Goal: Task Accomplishment & Management: Manage account settings

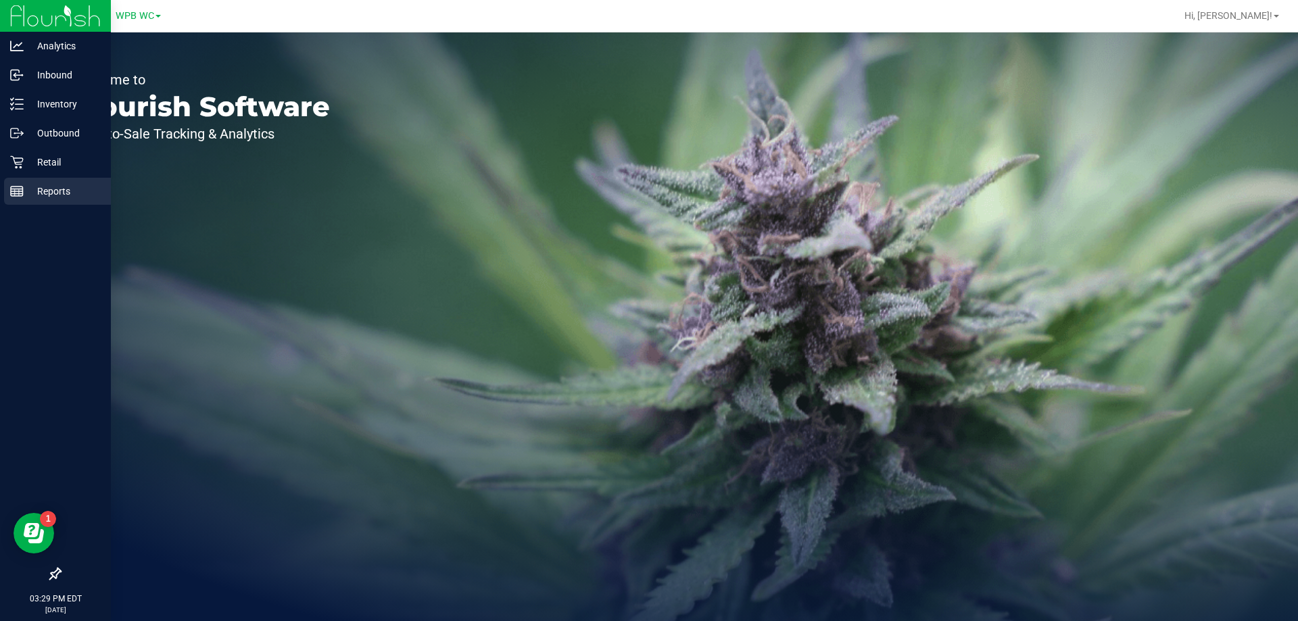
click at [55, 199] on p "Reports" at bounding box center [64, 191] width 81 height 16
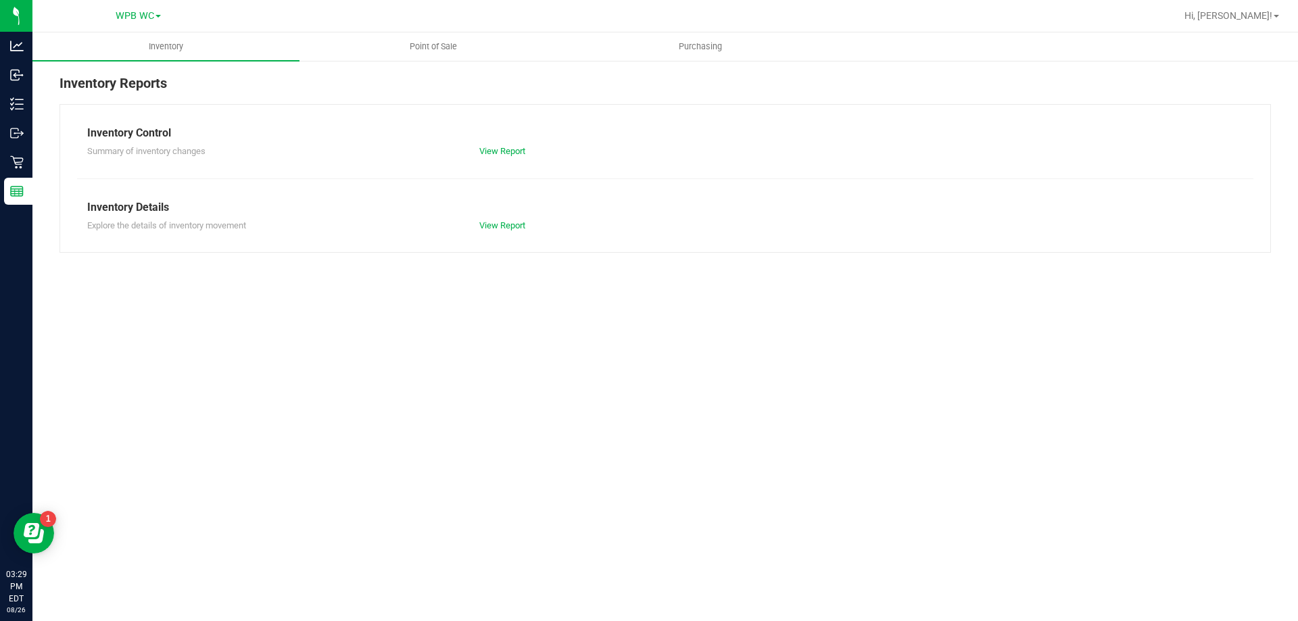
click at [500, 428] on div "Inventory Point of Sale Purchasing Inventory Reports Inventory Control Summary …" at bounding box center [664, 326] width 1265 height 589
click at [432, 42] on span "Point of Sale" at bounding box center [433, 47] width 84 height 12
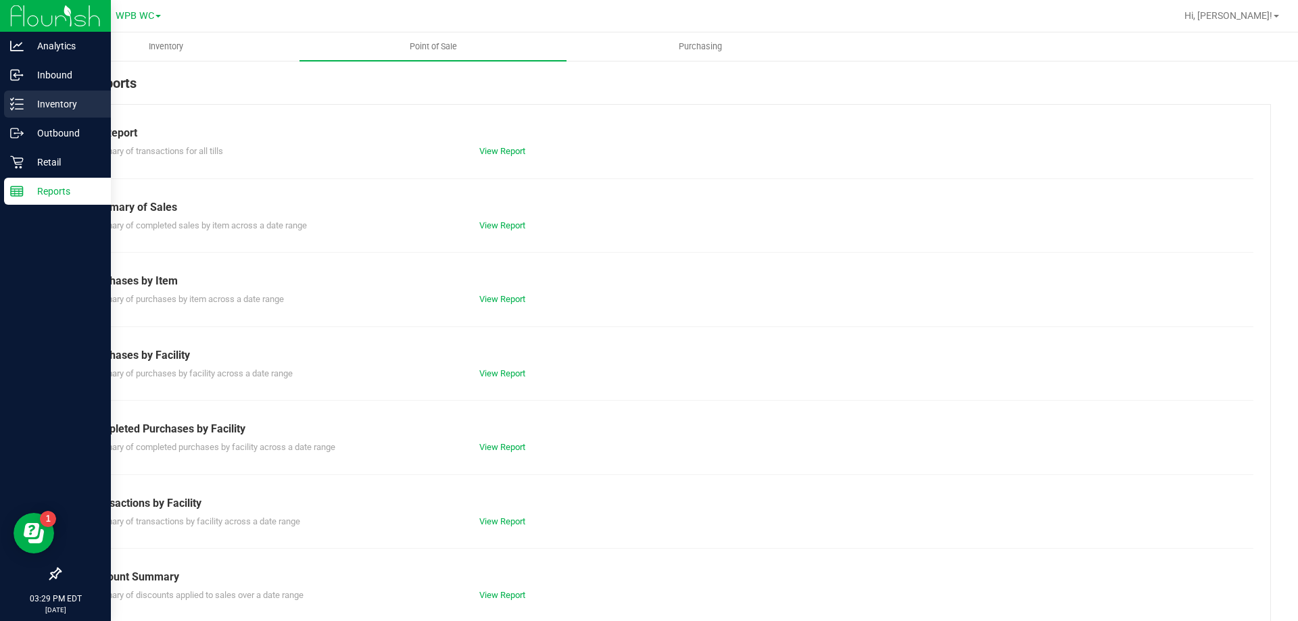
click at [42, 104] on p "Inventory" at bounding box center [64, 104] width 81 height 16
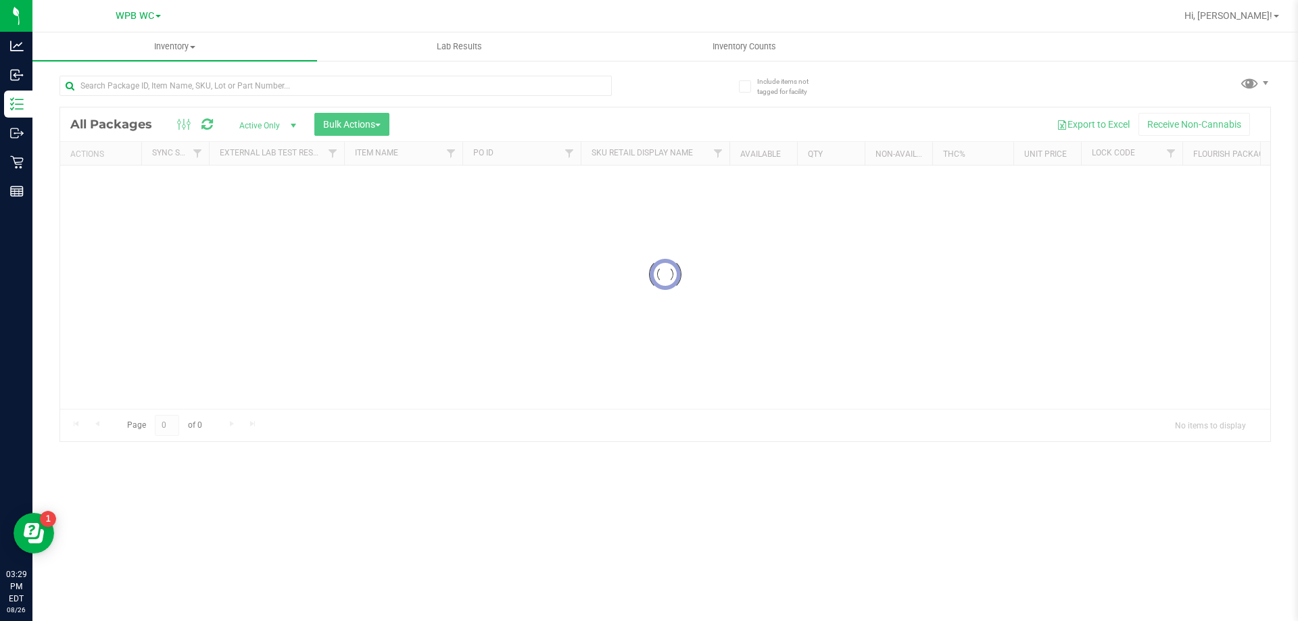
click at [237, 100] on div "Inventory All packages All inventory Waste log Create inventory Lab Results Inv…" at bounding box center [664, 326] width 1265 height 589
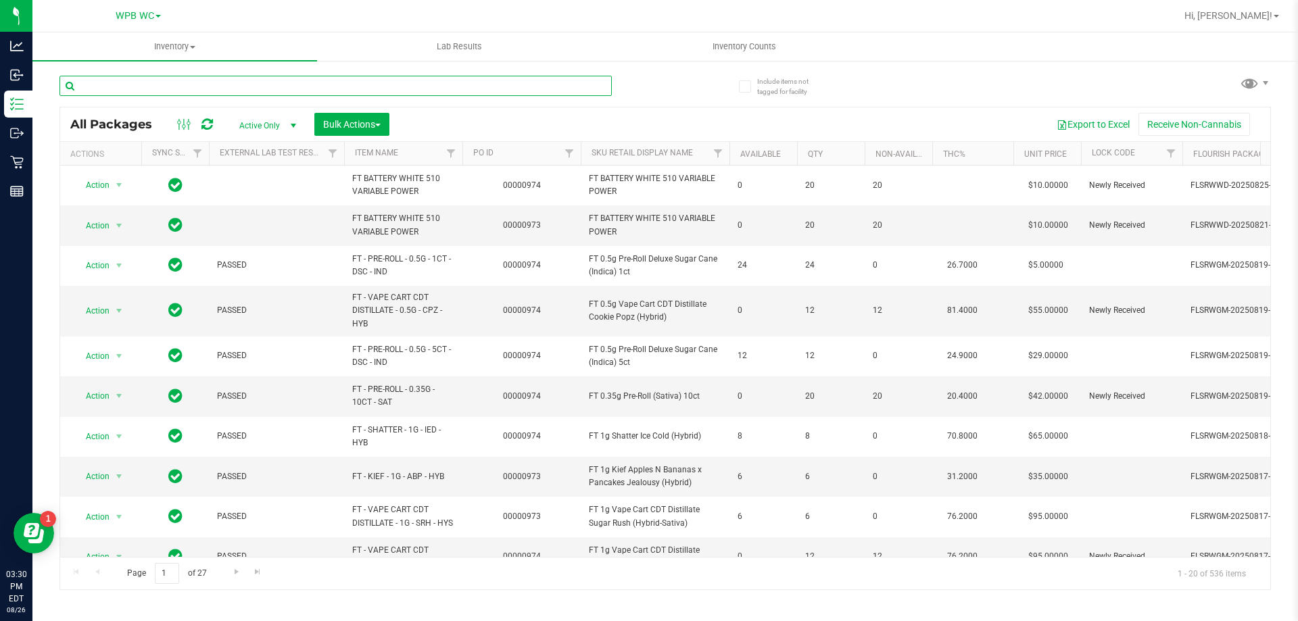
click at [240, 91] on input "text" at bounding box center [335, 86] width 552 height 20
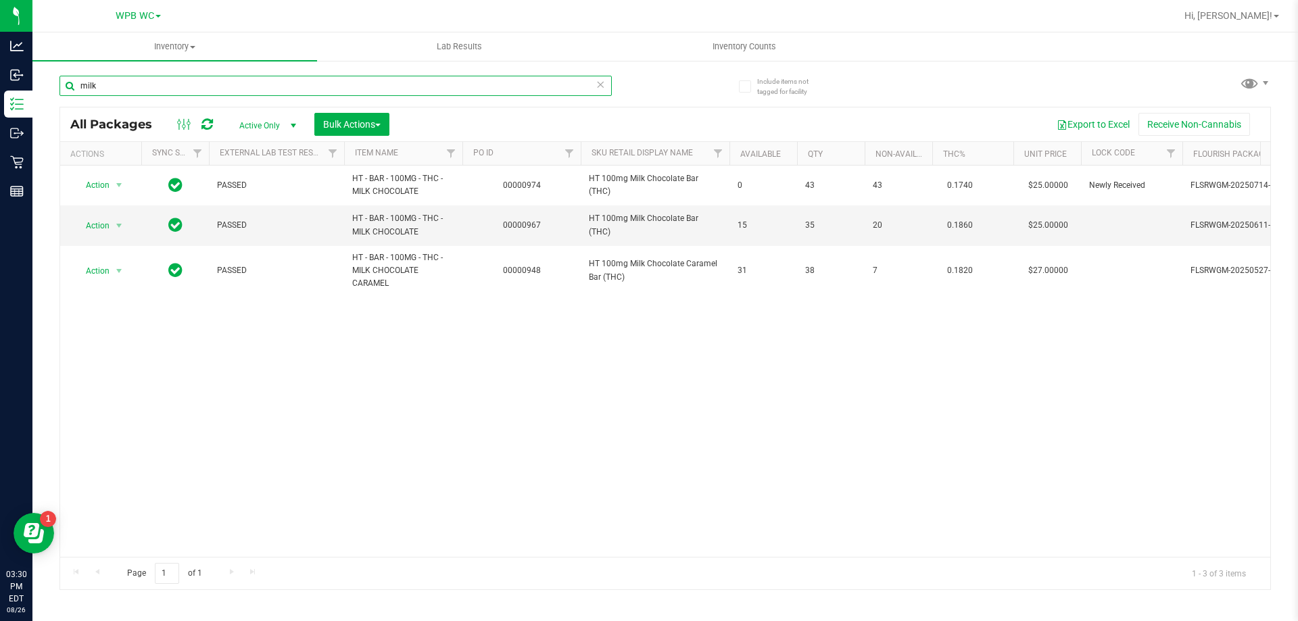
type input "milk"
click at [333, 364] on div "Action Action Edit attributes Global inventory Locate package Package audit log…" at bounding box center [665, 361] width 1210 height 391
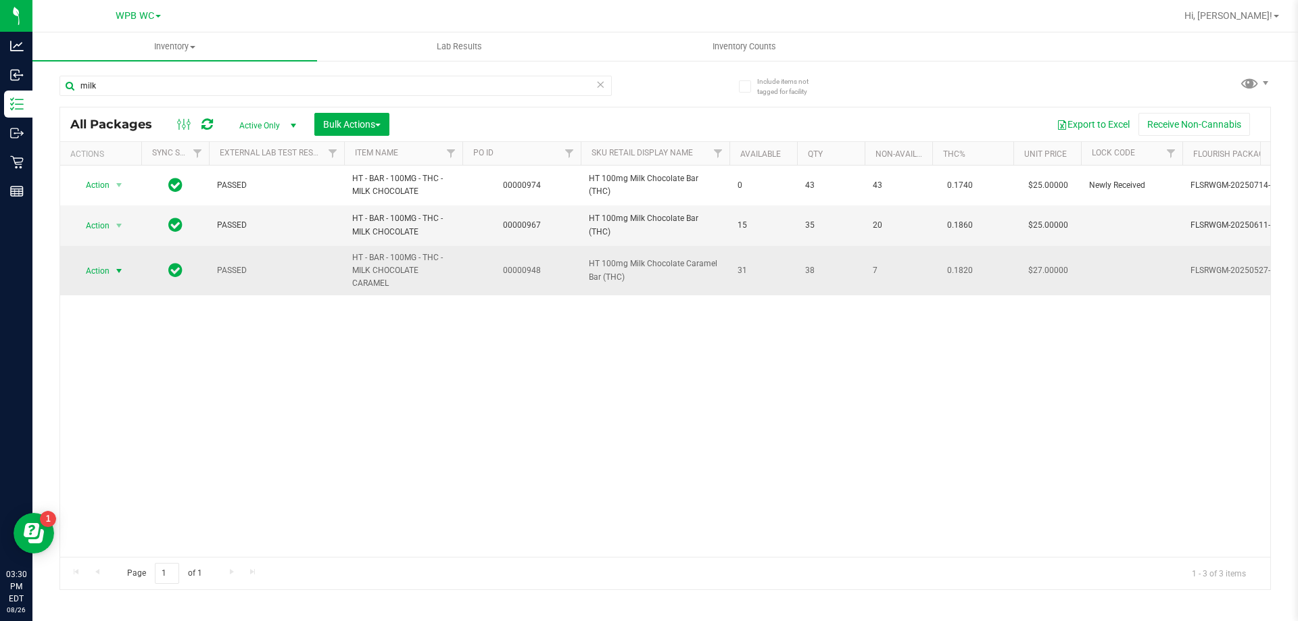
click at [103, 267] on span "Action" at bounding box center [92, 271] width 36 height 19
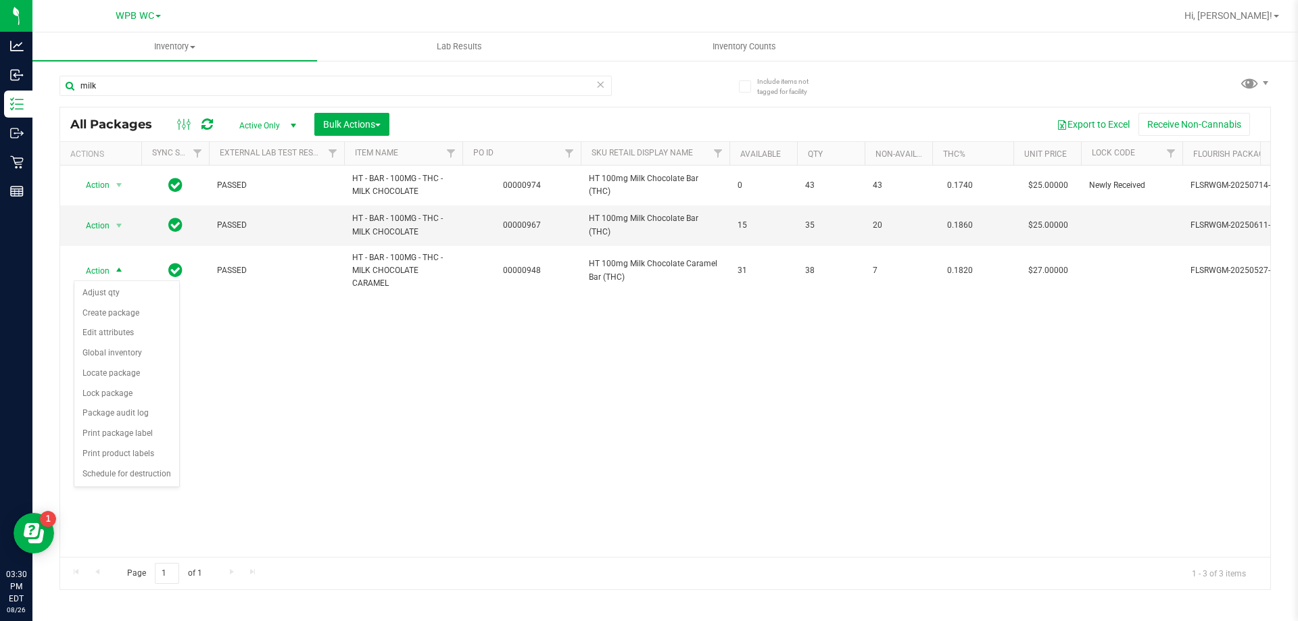
click at [419, 416] on div "Action Action Edit attributes Global inventory Locate package Package audit log…" at bounding box center [665, 361] width 1210 height 391
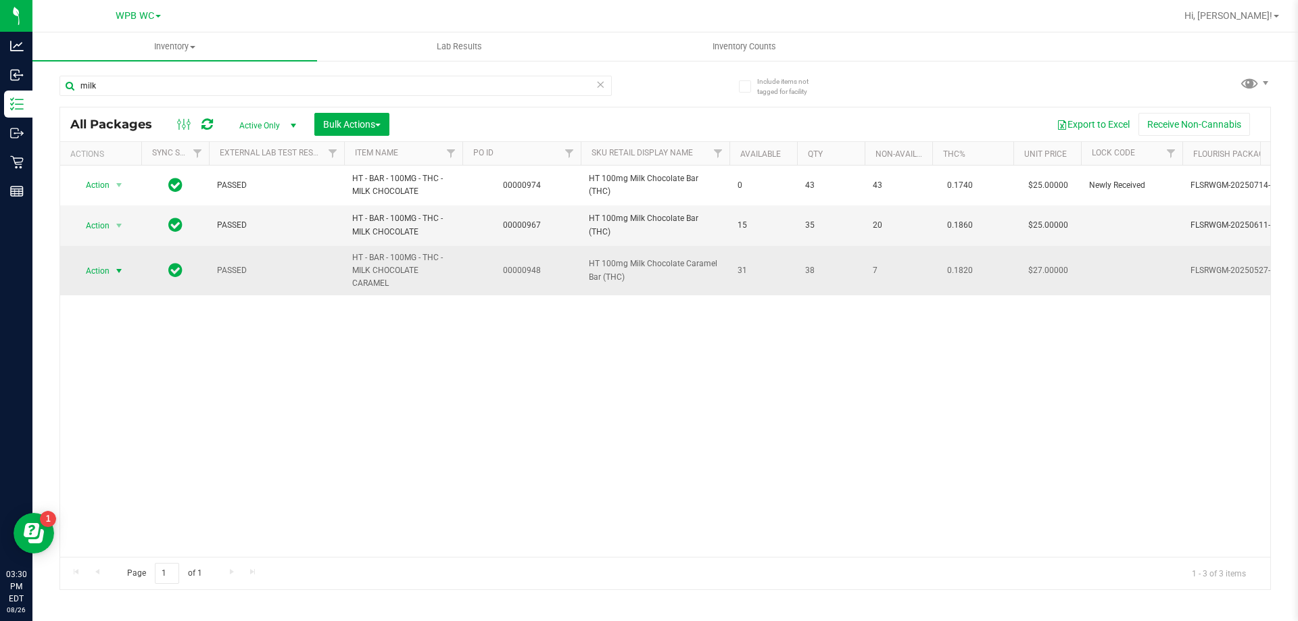
click at [117, 276] on span "select" at bounding box center [119, 271] width 17 height 19
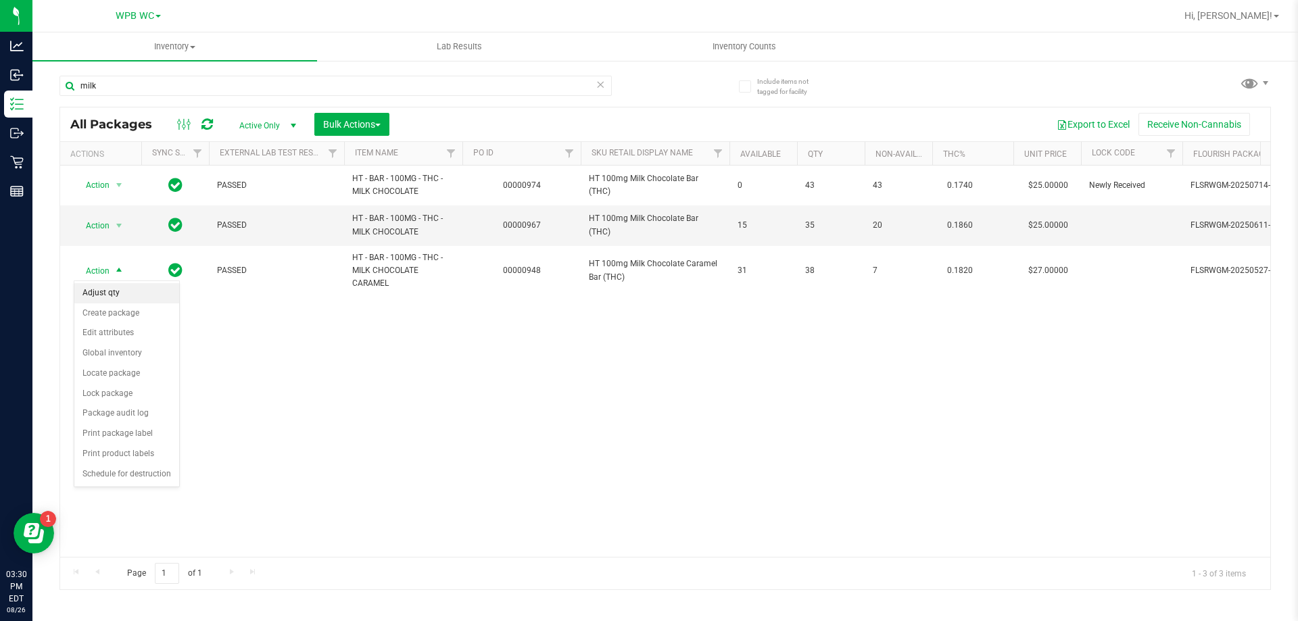
click at [115, 296] on li "Adjust qty" at bounding box center [126, 293] width 105 height 20
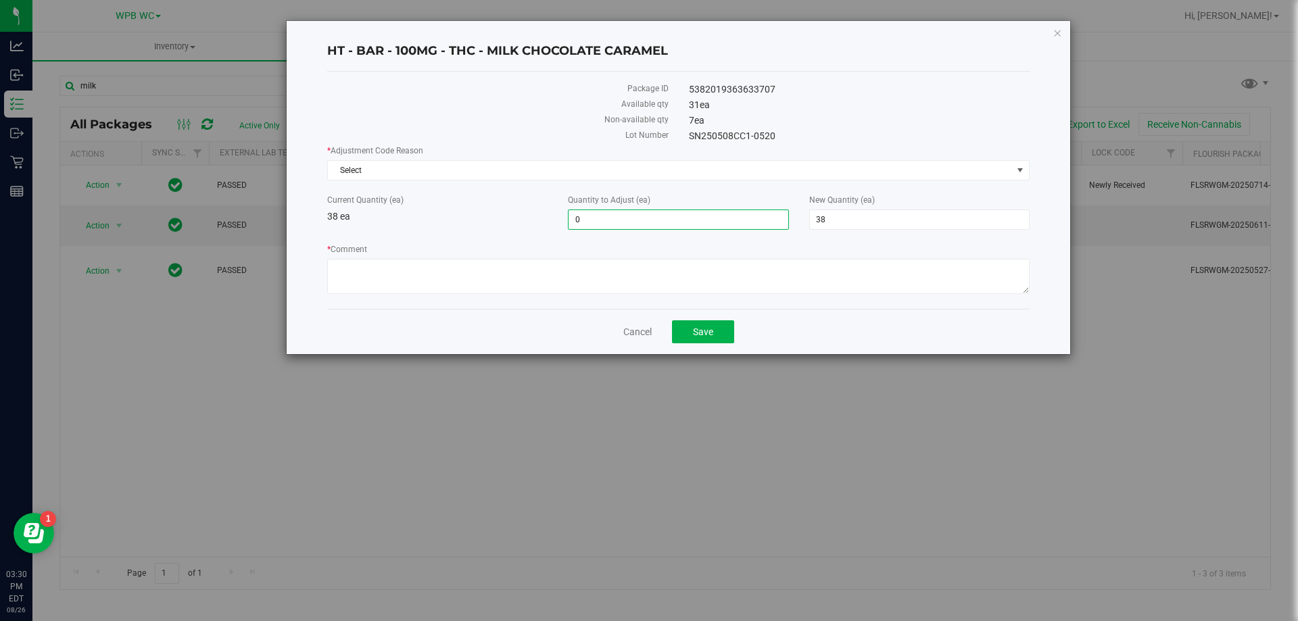
click at [597, 220] on span "0 0" at bounding box center [678, 220] width 220 height 20
click at [597, 220] on input "0" at bounding box center [677, 219] width 219 height 19
type input "4"
type input "42"
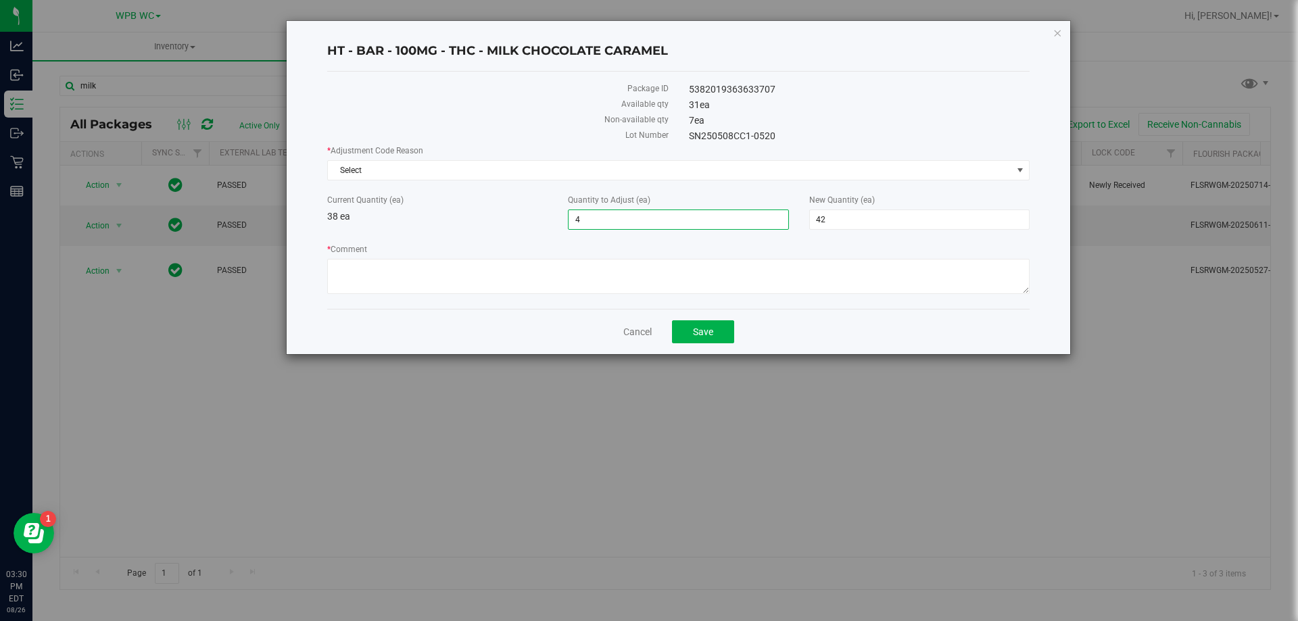
click at [644, 308] on div "Package ID 5382019363633707 Available qty 31 ea Non-available qty 7 ea Lot Numb…" at bounding box center [678, 190] width 702 height 237
click at [628, 270] on textarea "* Comment" at bounding box center [678, 276] width 702 height 35
paste textarea "P7HK6933"
click at [393, 256] on div "* Comment" at bounding box center [678, 270] width 702 height 55
click at [391, 261] on textarea "* Comment" at bounding box center [678, 276] width 702 height 35
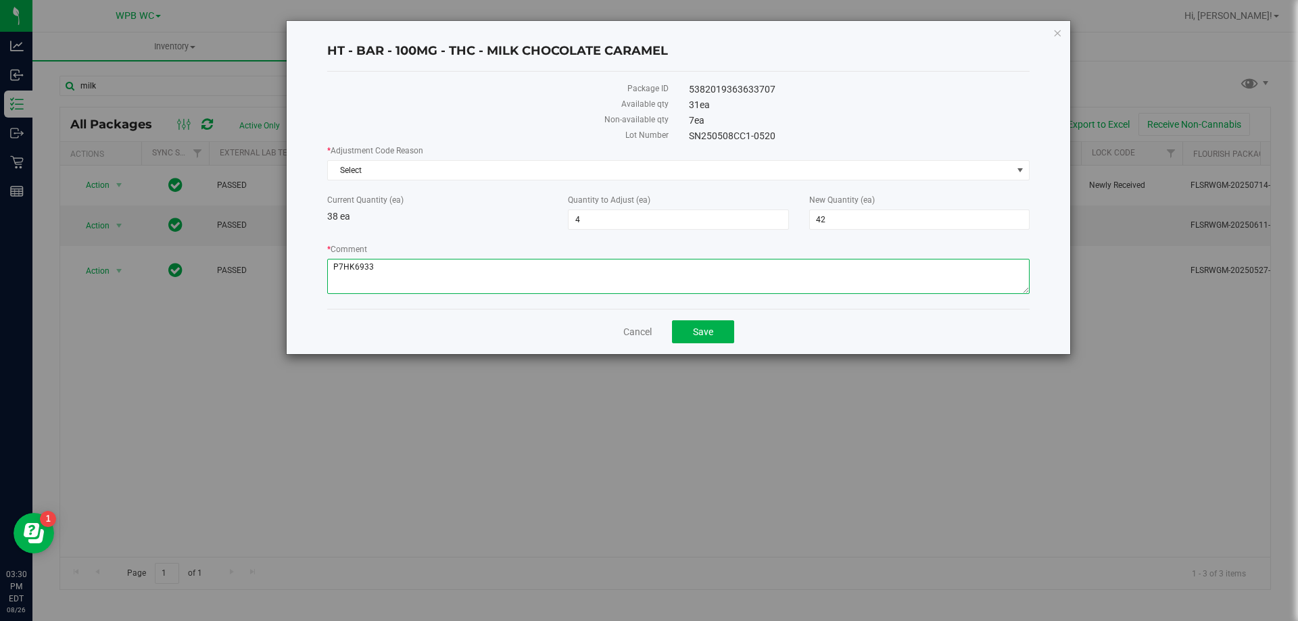
click at [391, 261] on textarea "* Comment" at bounding box center [678, 276] width 702 height 35
click at [481, 162] on span "Select" at bounding box center [670, 170] width 684 height 19
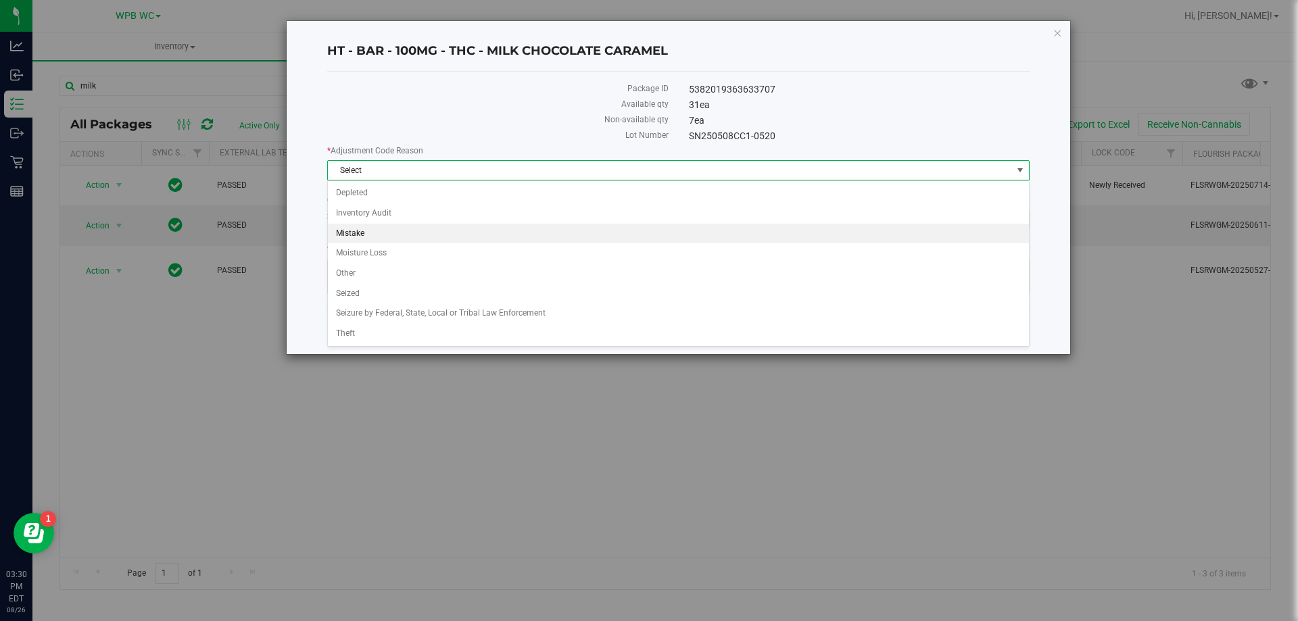
click at [411, 227] on li "Mistake" at bounding box center [678, 234] width 701 height 20
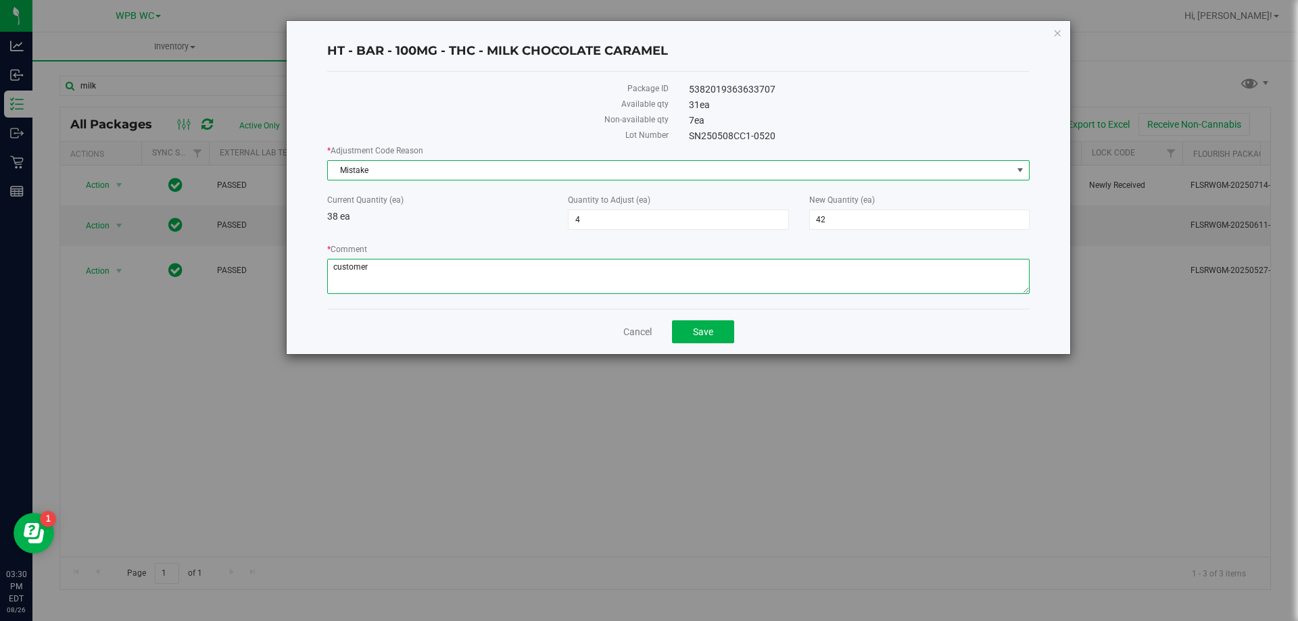
click at [408, 272] on textarea "* Comment" at bounding box center [678, 276] width 702 height 35
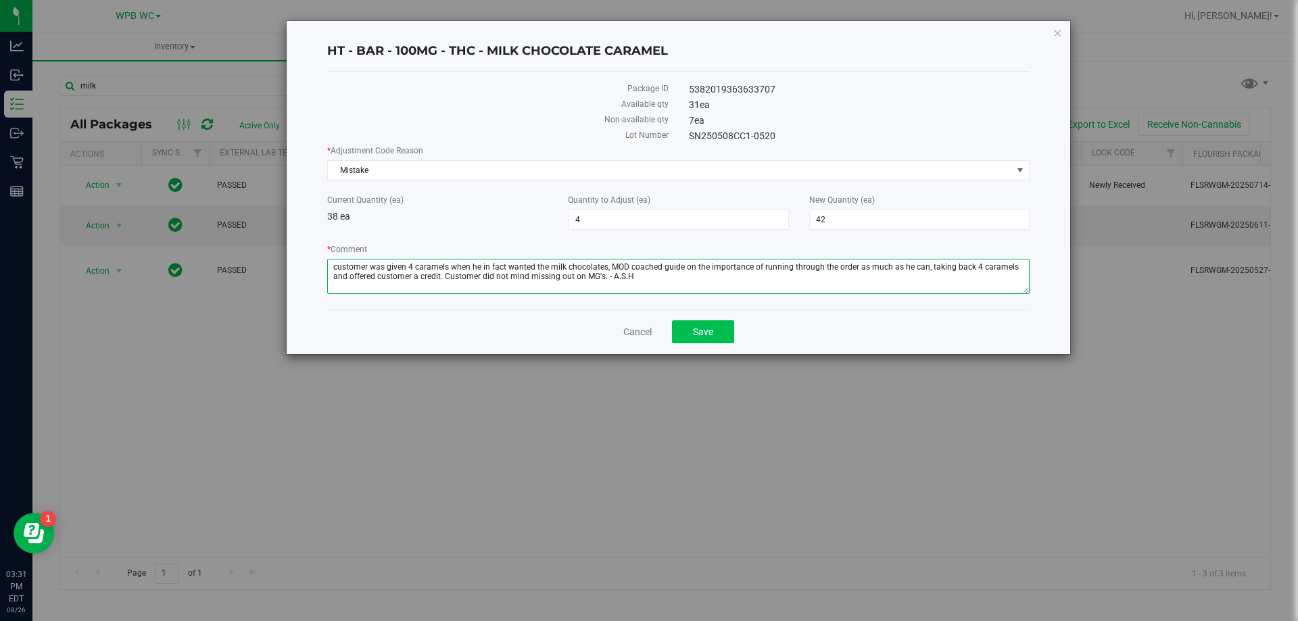
type textarea "customer was given 4 caramels when he in fact wanted the milk chocolates, MOD c…"
click at [729, 332] on button "Save" at bounding box center [703, 331] width 62 height 23
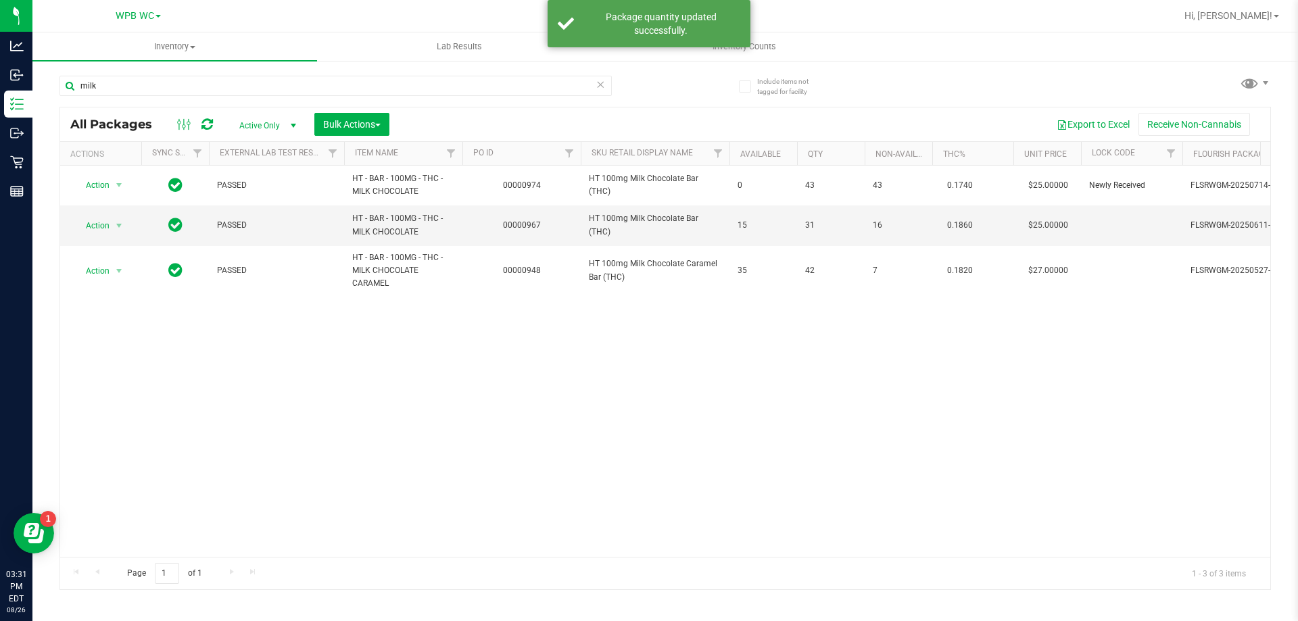
click at [392, 395] on div "Action Action Edit attributes Global inventory Locate package Package audit log…" at bounding box center [665, 361] width 1210 height 391
click at [435, 389] on div "Action Action Edit attributes Global inventory Locate package Package audit log…" at bounding box center [665, 361] width 1210 height 391
click at [539, 365] on div "Action Action Edit attributes Global inventory Locate package Package audit log…" at bounding box center [665, 361] width 1210 height 391
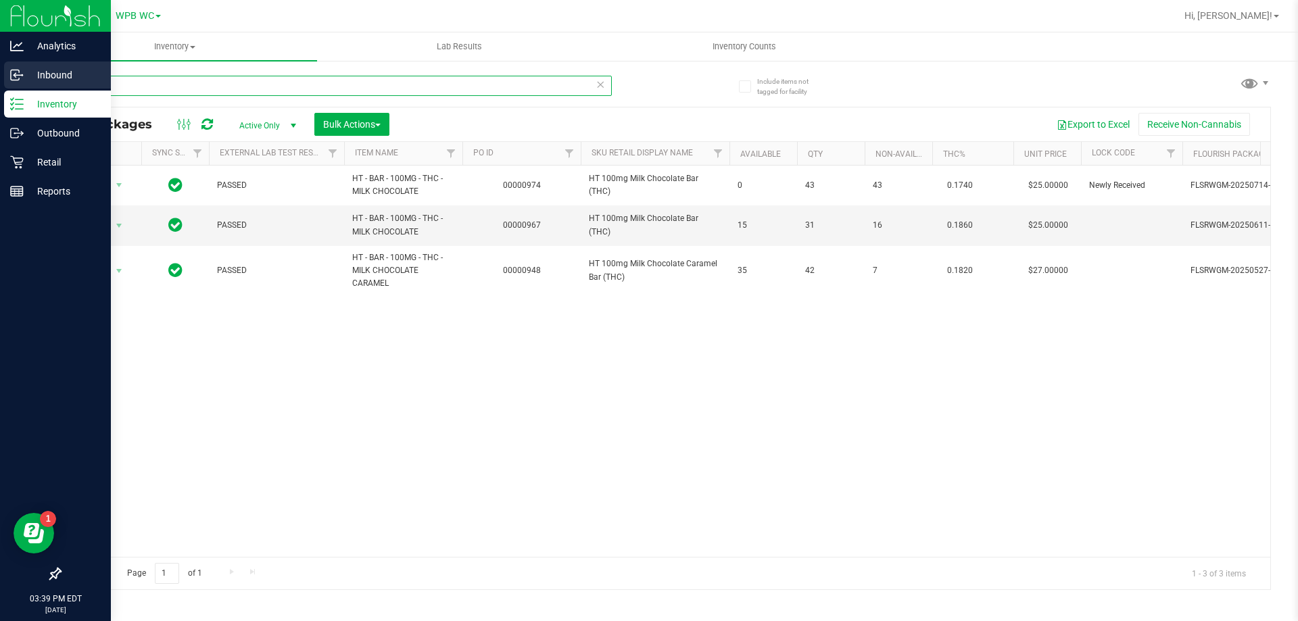
drag, startPoint x: 125, startPoint y: 89, endPoint x: 0, endPoint y: 88, distance: 125.0
click at [0, 88] on div "Analytics Inbound Inventory Outbound Retail Reports 03:39 PM EDT 08/26/2025 08/…" at bounding box center [649, 310] width 1298 height 621
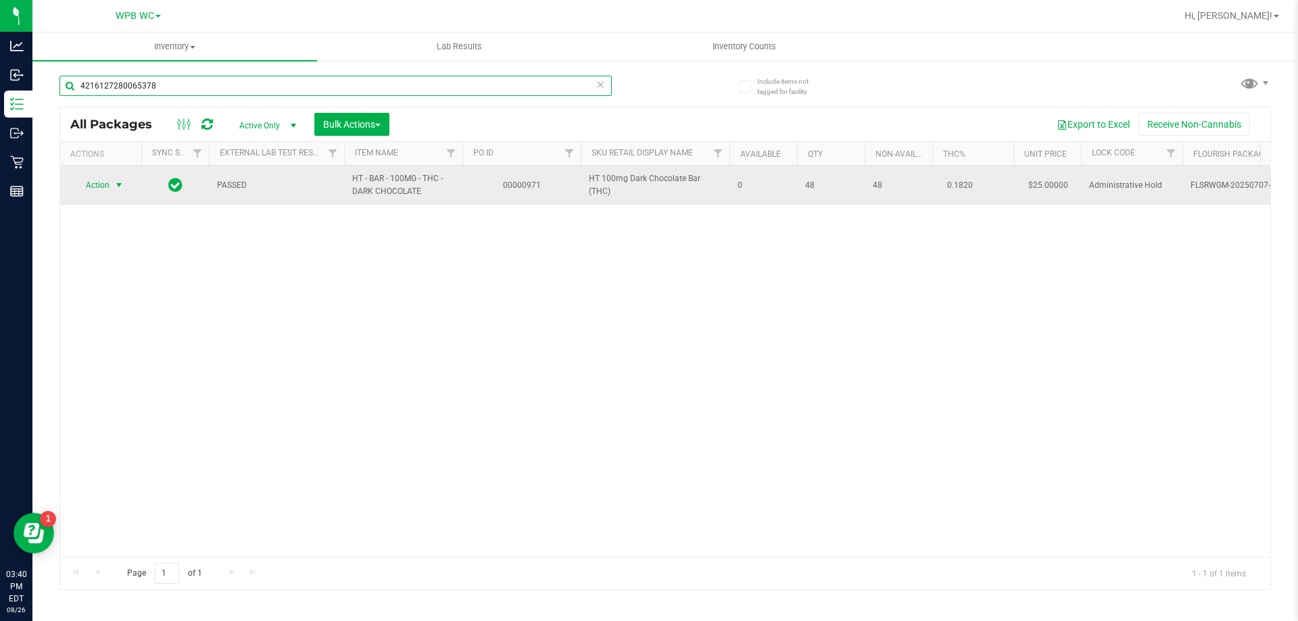
type input "4216127280065378"
click at [107, 182] on span "Action" at bounding box center [92, 185] width 36 height 19
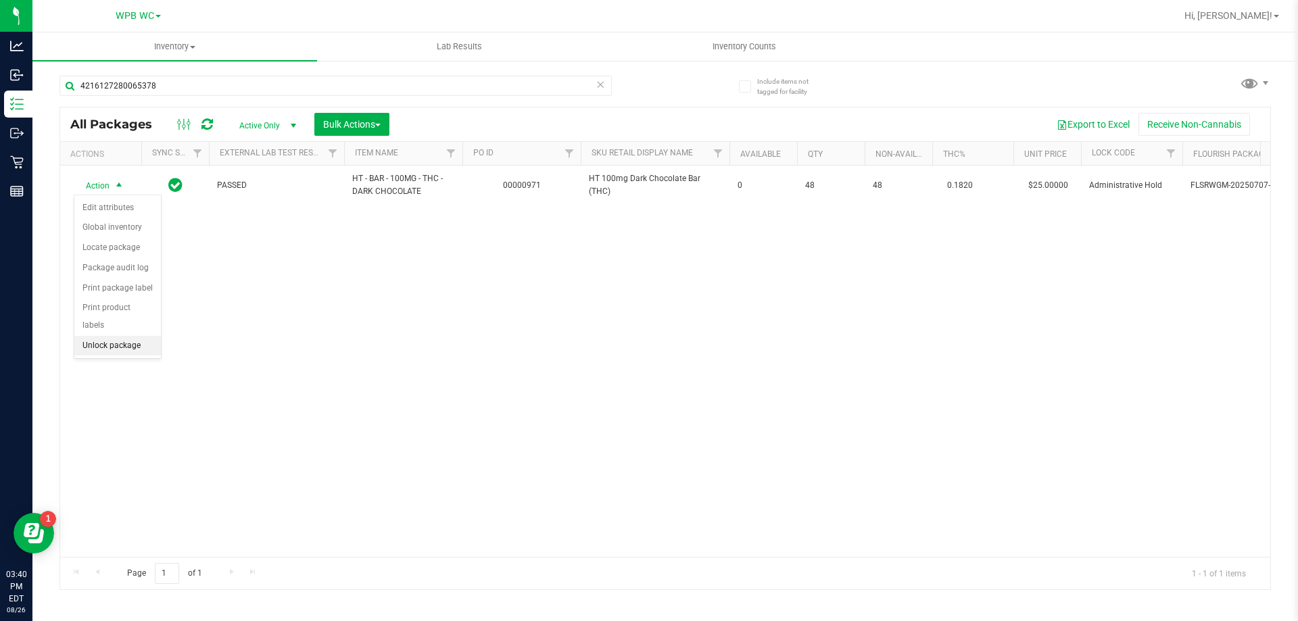
click at [116, 336] on li "Unlock package" at bounding box center [117, 346] width 87 height 20
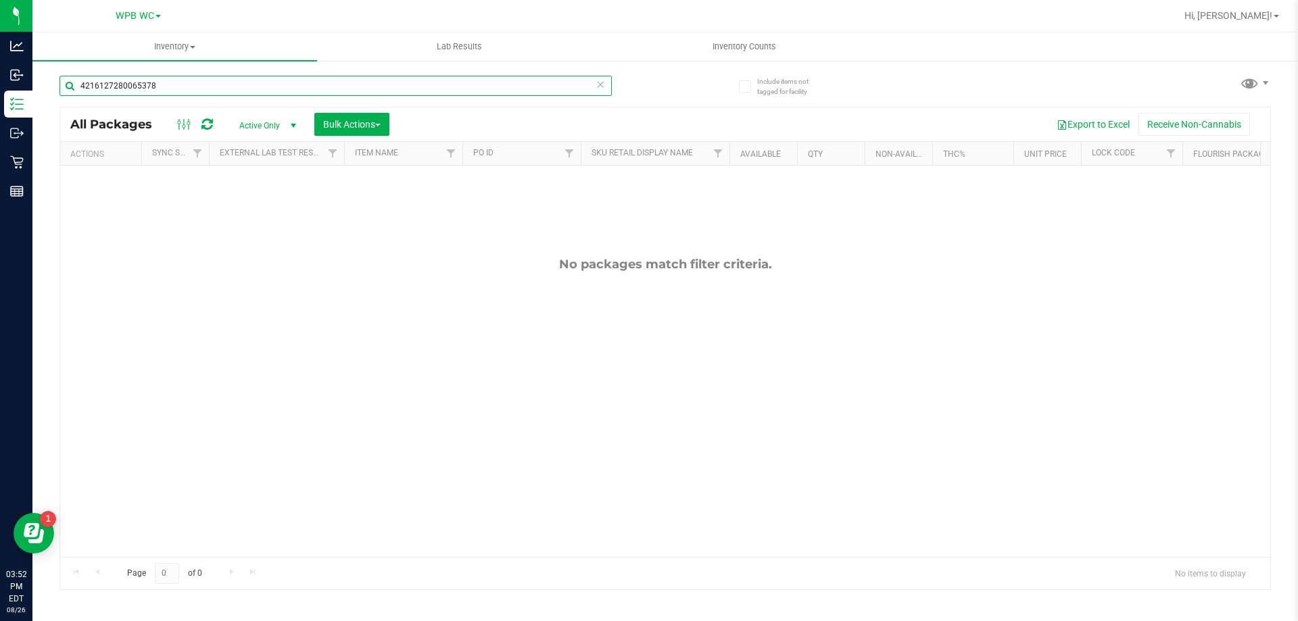
click at [174, 82] on input "4216127280065378" at bounding box center [335, 86] width 552 height 20
type input "6069691488365029"
drag, startPoint x: 253, startPoint y: 399, endPoint x: 242, endPoint y: 183, distance: 215.9
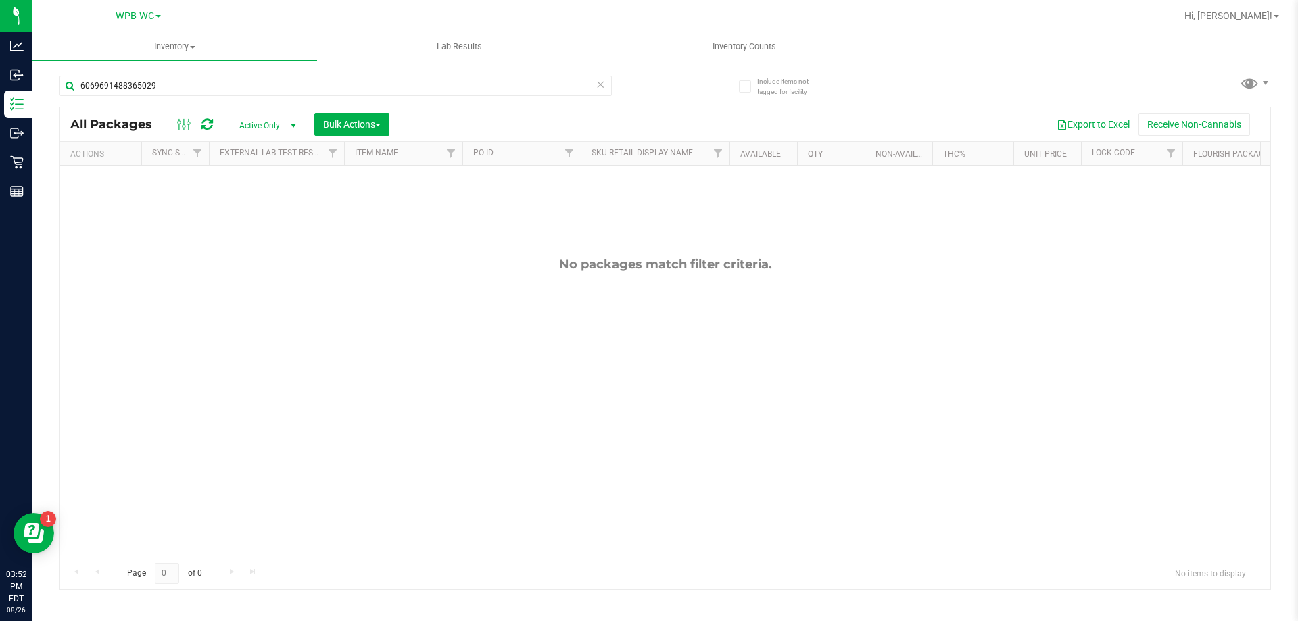
click at [254, 398] on div "No packages match filter criteria." at bounding box center [665, 407] width 1210 height 483
click at [225, 84] on input "6069691488365029" at bounding box center [335, 86] width 552 height 20
click at [159, 86] on input "6069691488365029" at bounding box center [335, 86] width 552 height 20
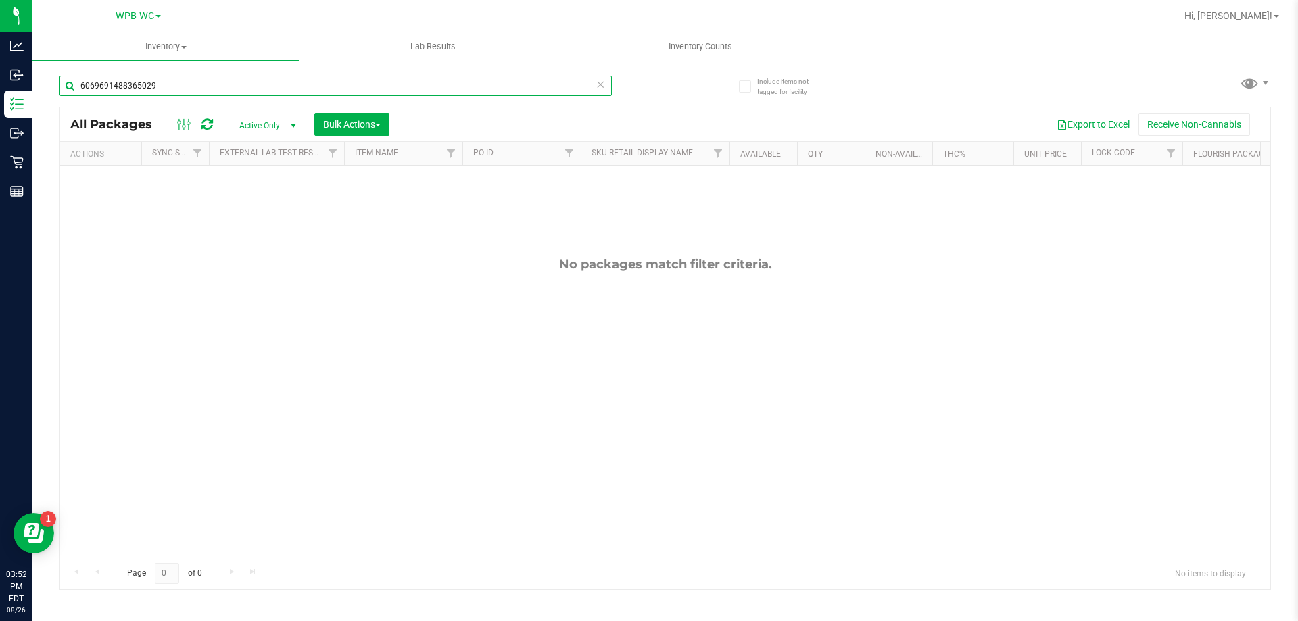
click at [159, 86] on input "6069691488365029" at bounding box center [335, 86] width 552 height 20
paste input "6069691488365029"
type input "6069691488365029"
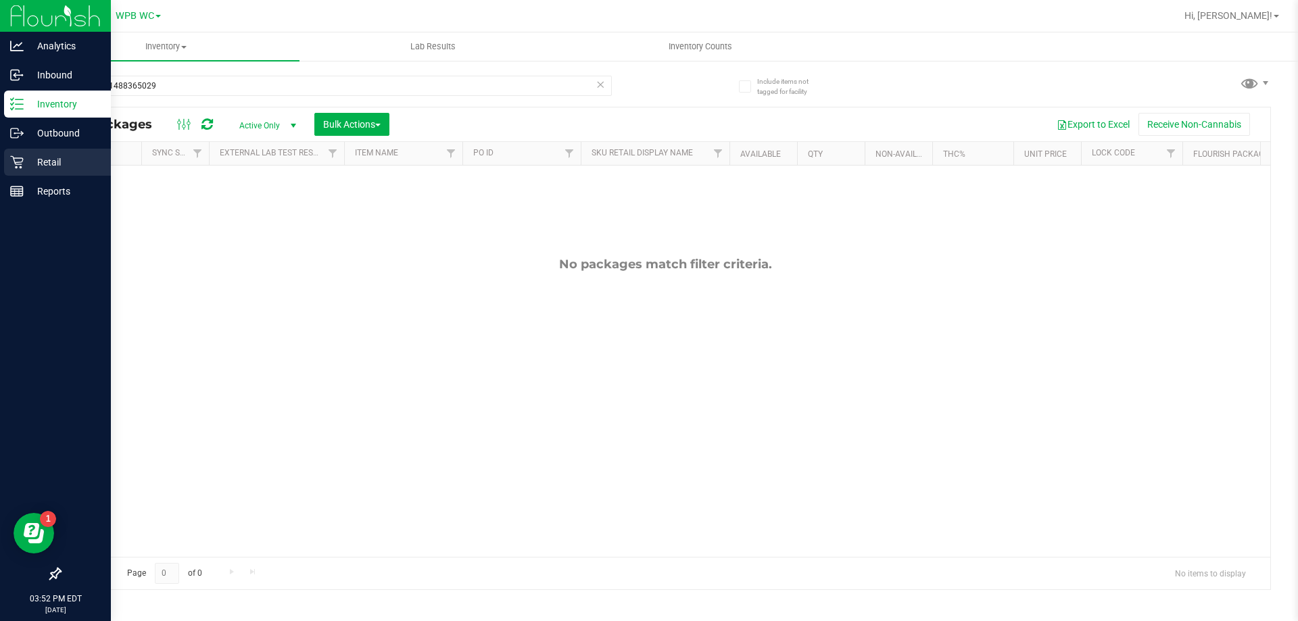
click at [18, 155] on div "Retail" at bounding box center [57, 162] width 107 height 27
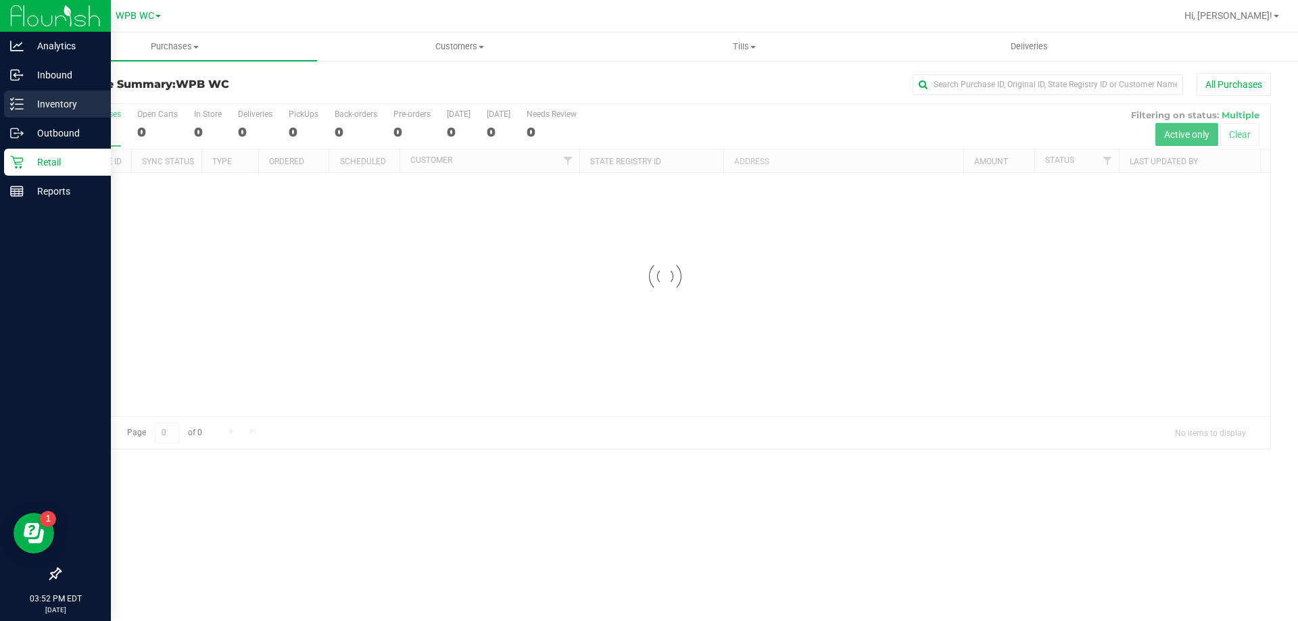
click at [41, 106] on p "Inventory" at bounding box center [64, 104] width 81 height 16
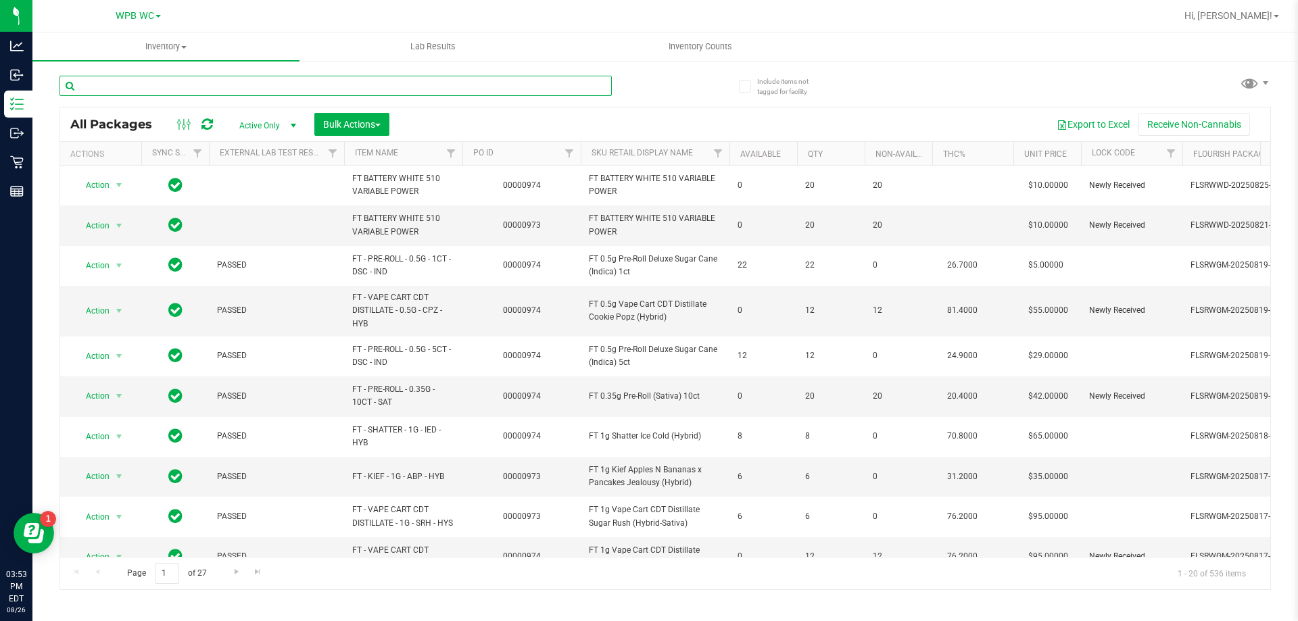
click at [141, 86] on input "text" at bounding box center [335, 86] width 552 height 20
paste input "6069691488365029"
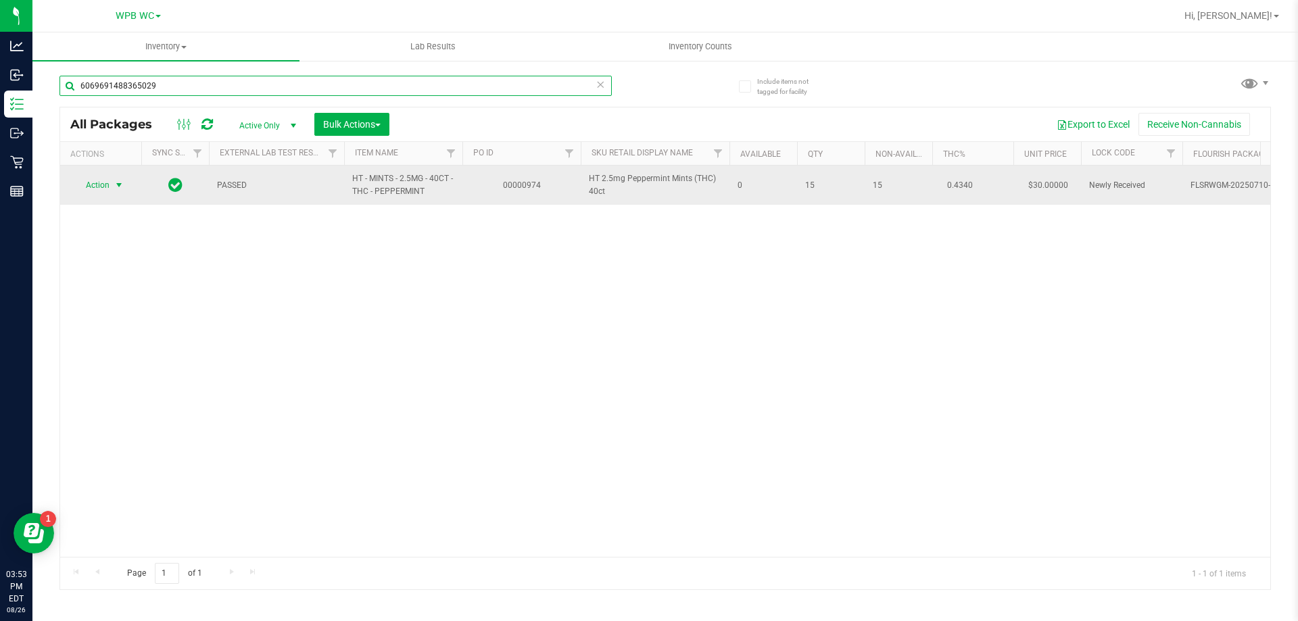
type input "6069691488365029"
click at [90, 186] on span "Action" at bounding box center [92, 185] width 36 height 19
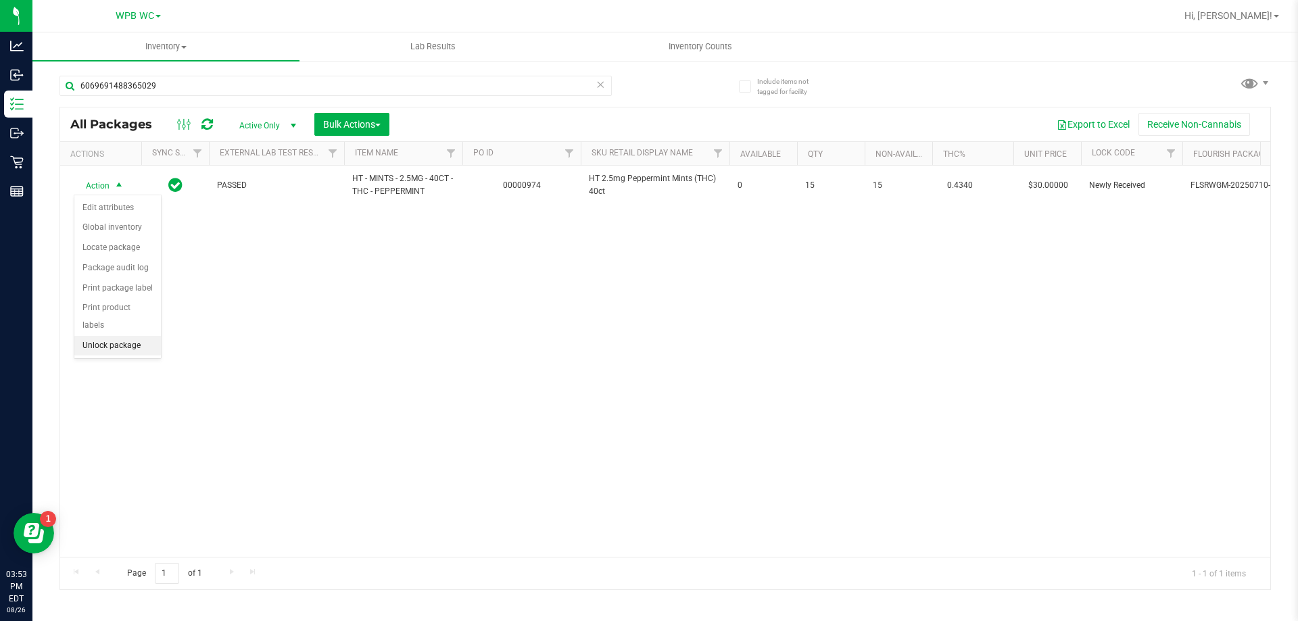
click at [109, 336] on li "Unlock package" at bounding box center [117, 346] width 87 height 20
